Goal: Transaction & Acquisition: Purchase product/service

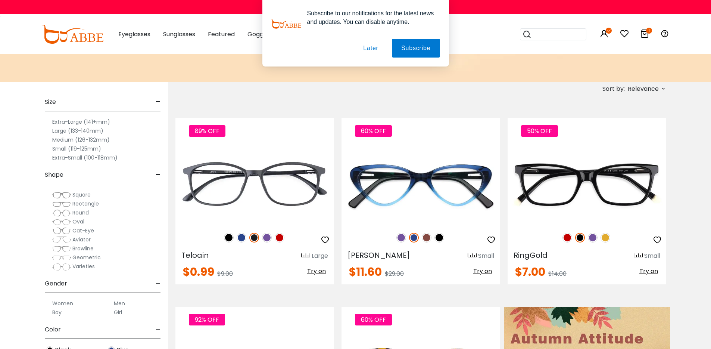
scroll to position [103, 0]
click at [652, 85] on span "Relevance" at bounding box center [643, 88] width 31 height 13
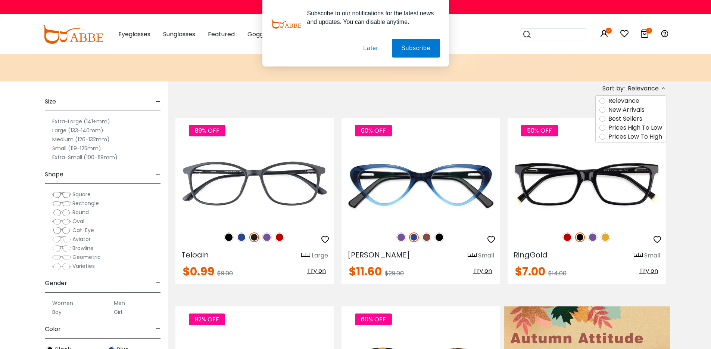
click at [632, 141] on label "Prices Low To High" at bounding box center [635, 136] width 54 height 9
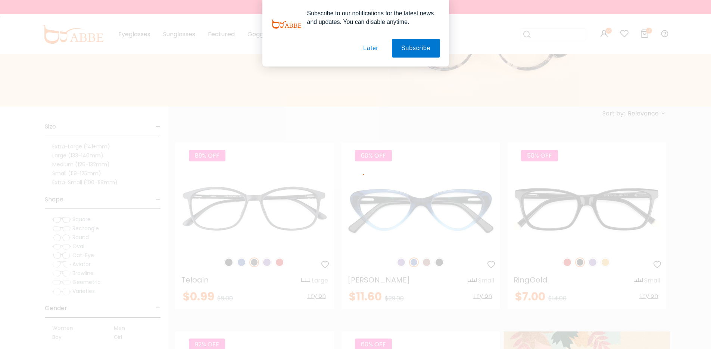
scroll to position [34, 0]
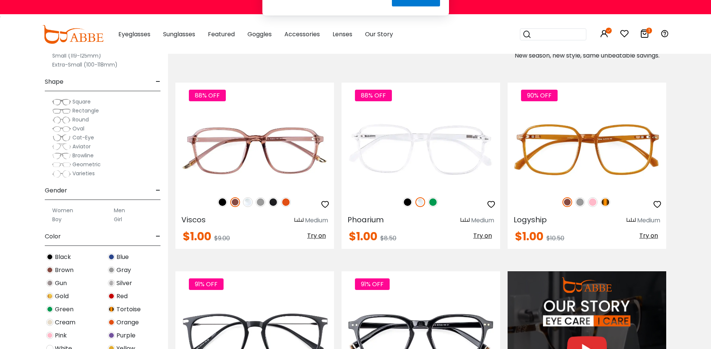
scroll to position [554, 0]
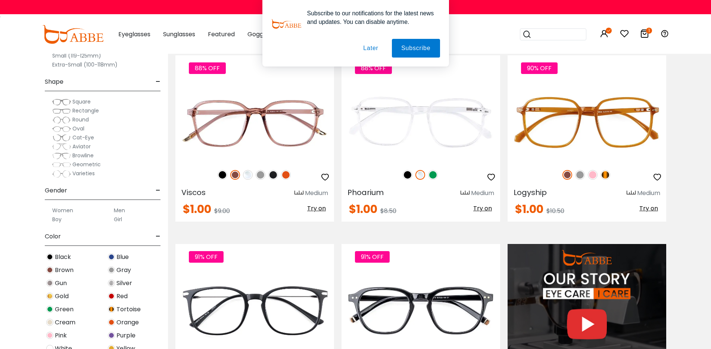
click at [0, 0] on button "Later" at bounding box center [0, 0] width 0 height 0
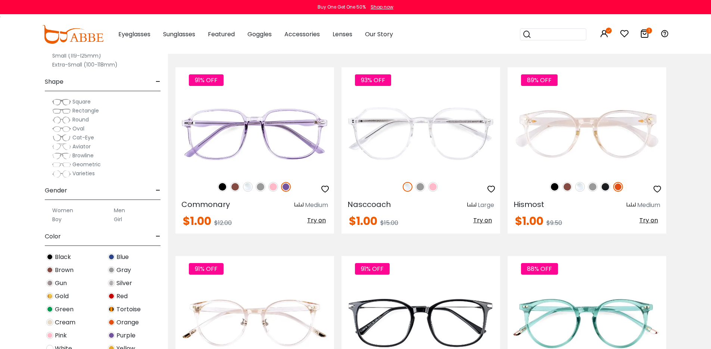
scroll to position [922, 0]
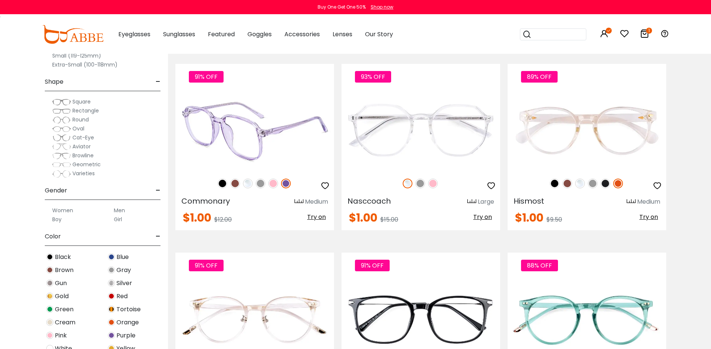
click at [222, 188] on img at bounding box center [223, 183] width 10 height 10
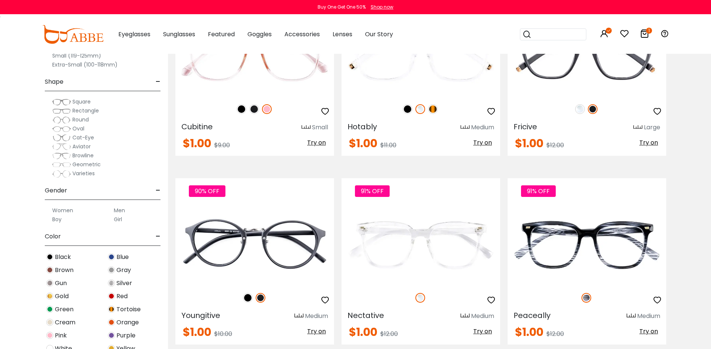
scroll to position [1612, 0]
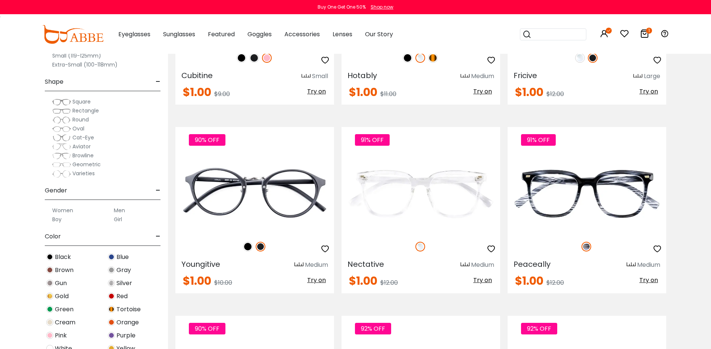
click at [240, 63] on img at bounding box center [242, 58] width 10 height 10
click at [252, 63] on img at bounding box center [254, 58] width 10 height 10
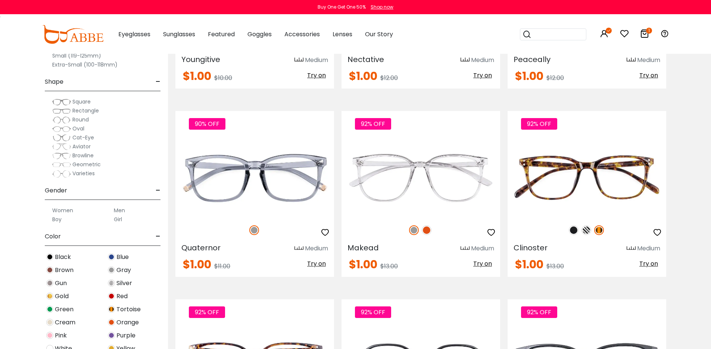
scroll to position [1815, 0]
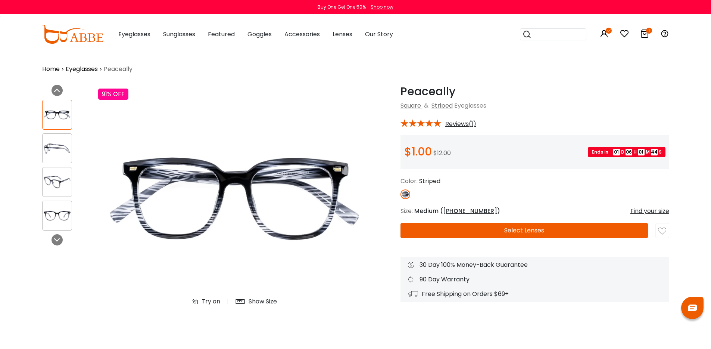
click at [502, 235] on button "Select Lenses" at bounding box center [523, 230] width 247 height 15
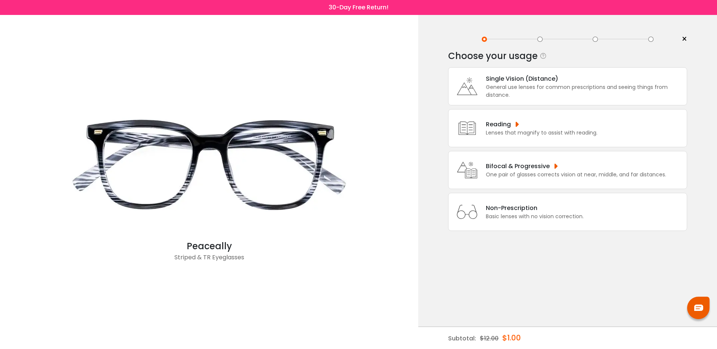
click at [503, 82] on div "Single Vision (Distance)" at bounding box center [584, 78] width 197 height 9
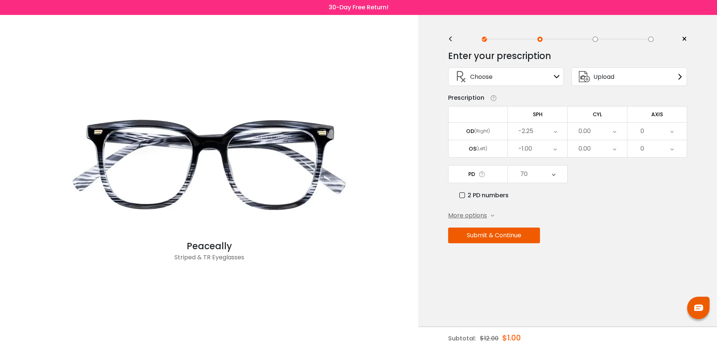
click at [530, 178] on div "70" at bounding box center [537, 173] width 59 height 17
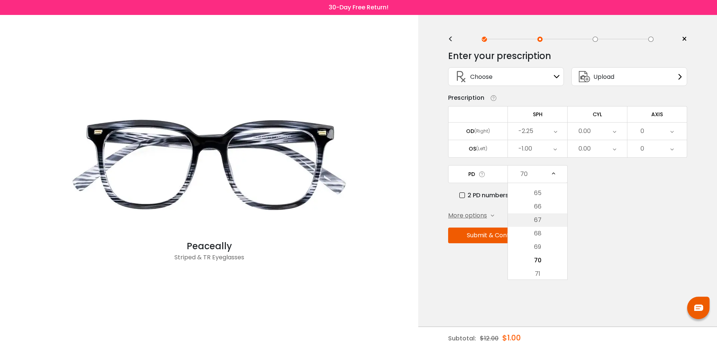
scroll to position [245, 0]
click at [547, 187] on li "64" at bounding box center [537, 186] width 59 height 13
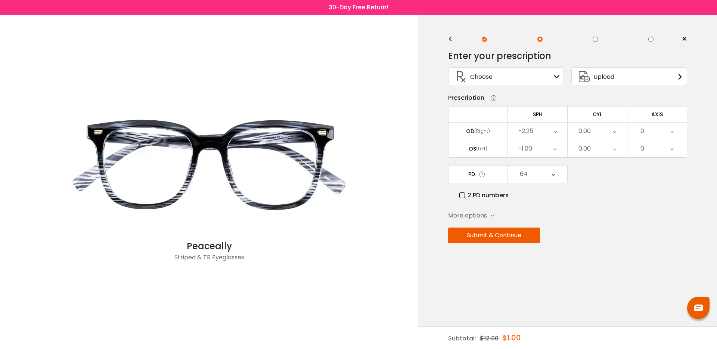
click at [480, 240] on button "Submit & Continue" at bounding box center [494, 235] width 92 height 16
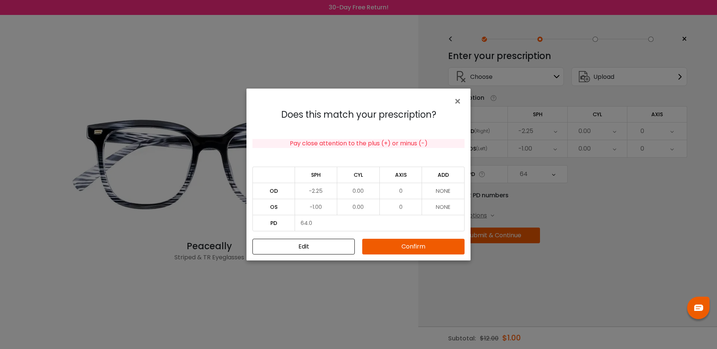
click at [410, 246] on button "Confirm" at bounding box center [413, 246] width 102 height 16
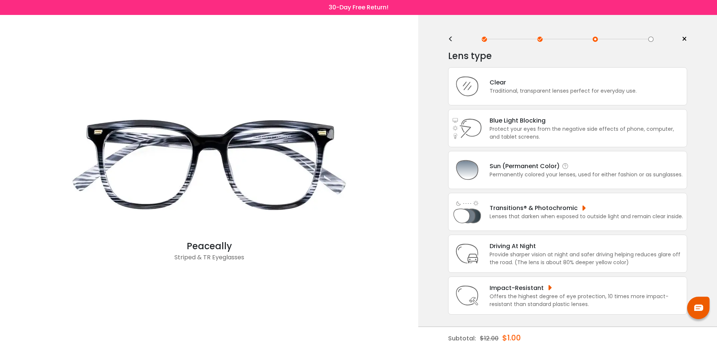
click at [533, 171] on div "Sun (Permanent Color)" at bounding box center [585, 165] width 193 height 9
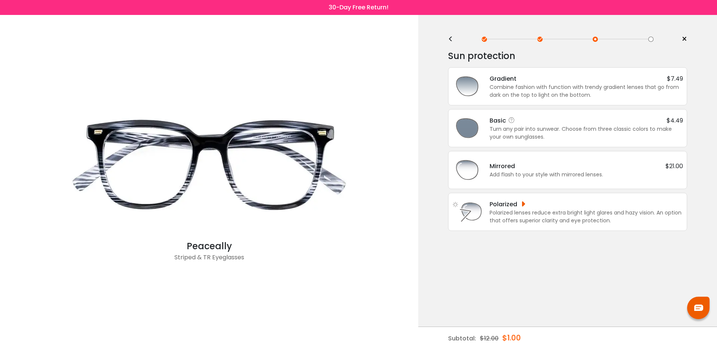
click at [528, 129] on div "Turn any pair into sunwear. Choose from three classic colors to make your own s…" at bounding box center [585, 133] width 193 height 16
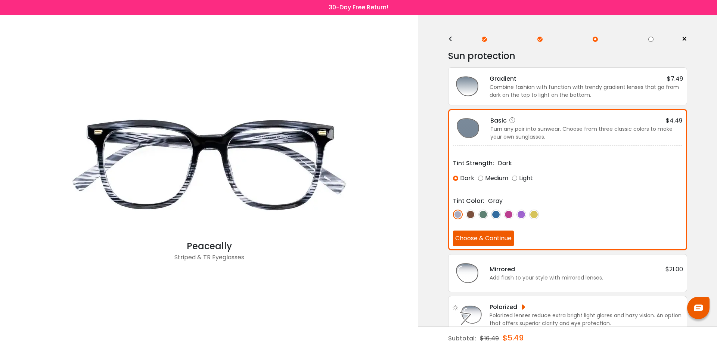
click at [484, 242] on button "Choose & Continue" at bounding box center [483, 238] width 61 height 16
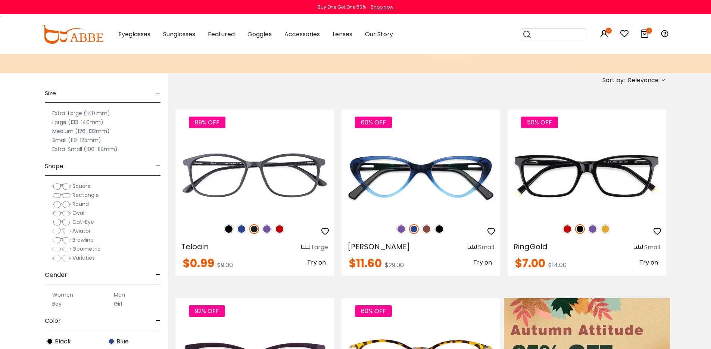
scroll to position [202, 0]
